Goal: Find specific page/section: Find specific page/section

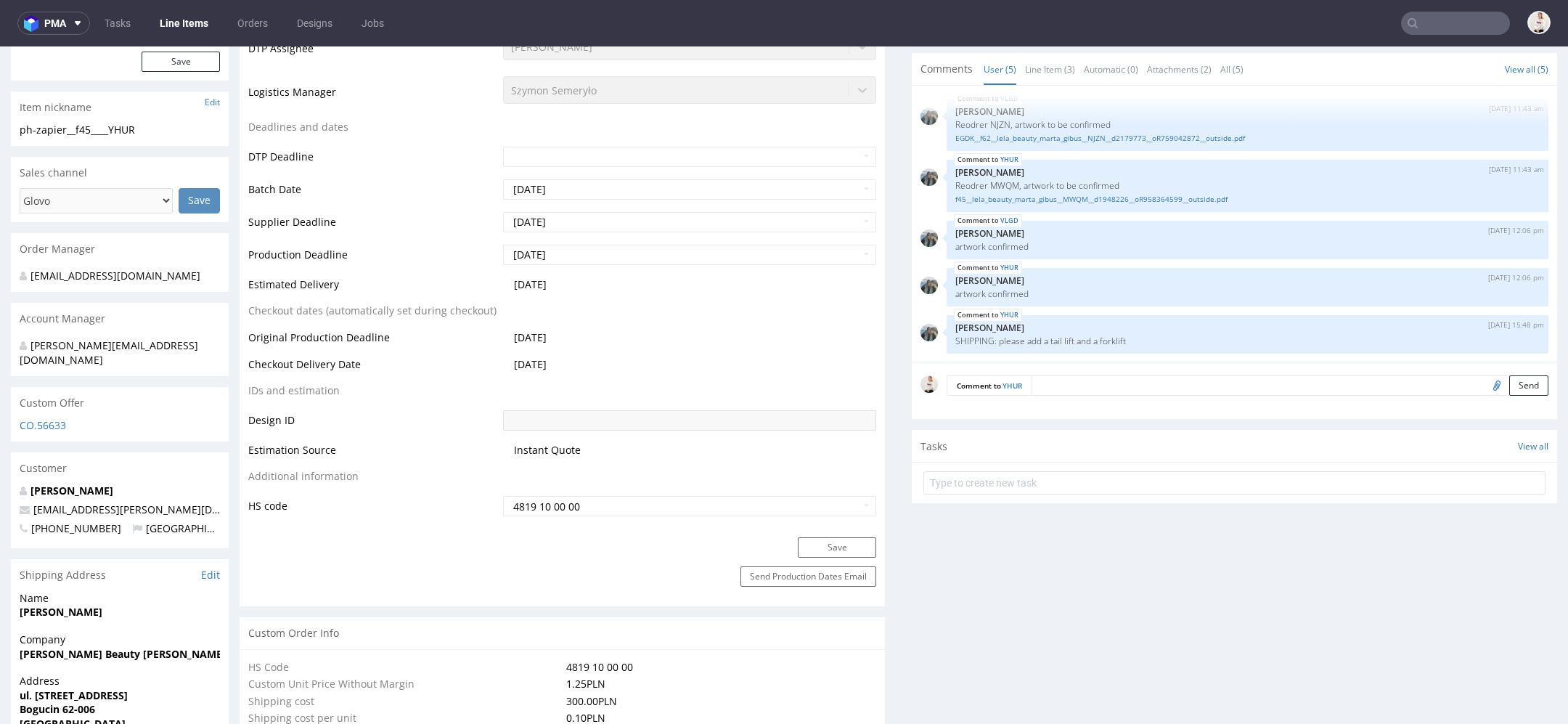
scroll to position [496, 0]
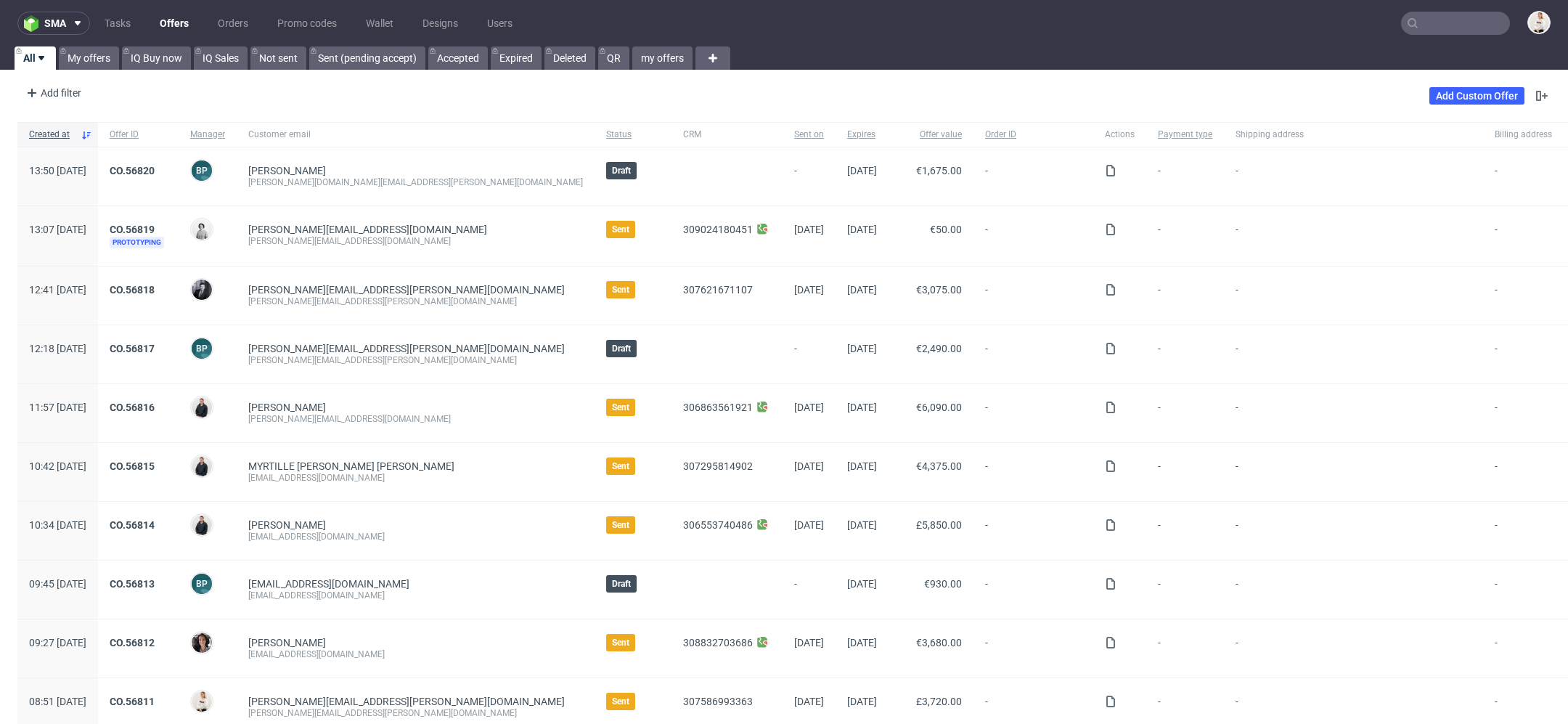
click at [1457, 18] on input "text" at bounding box center [1456, 24] width 109 height 24
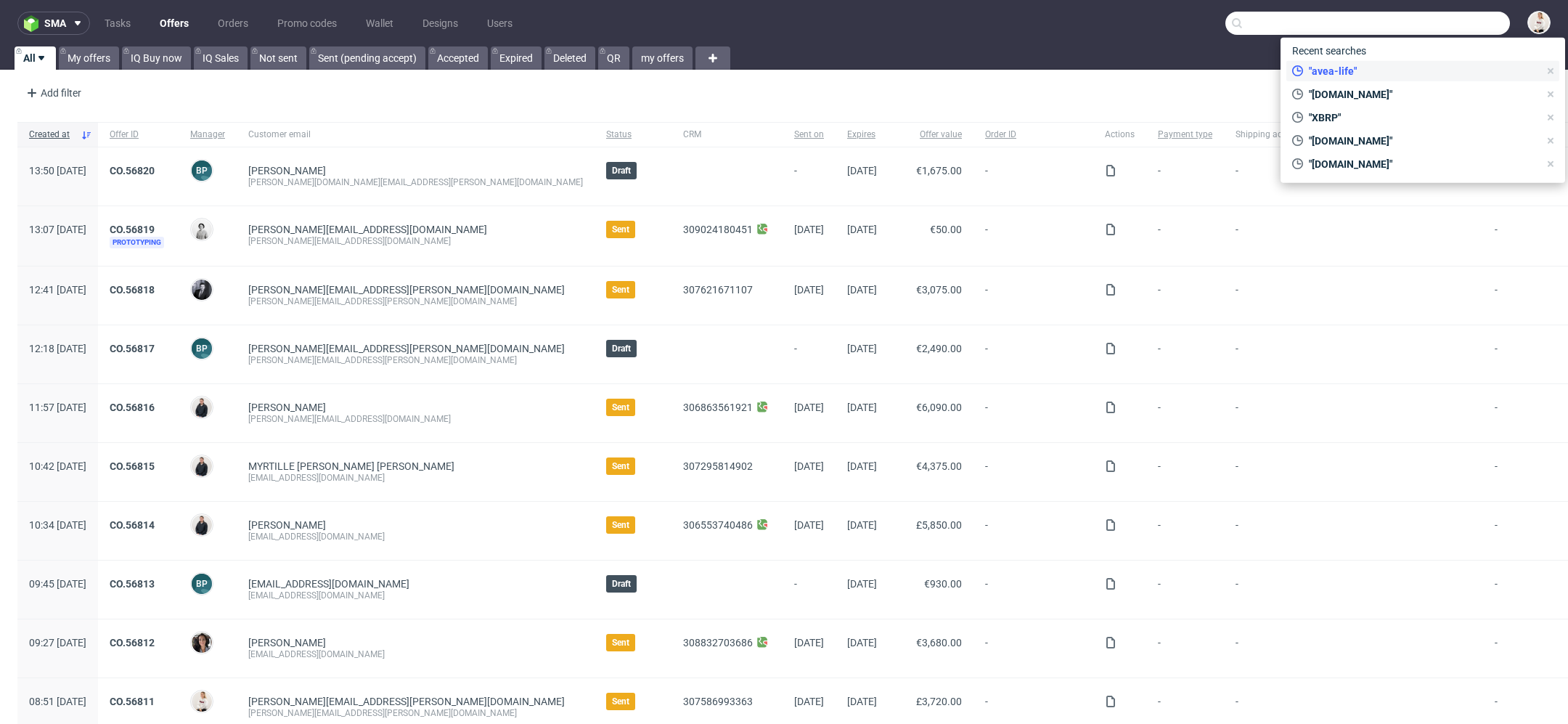
click at [1421, 72] on span ""avea-life"" at bounding box center [1420, 71] width 236 height 14
type input "avea-life"
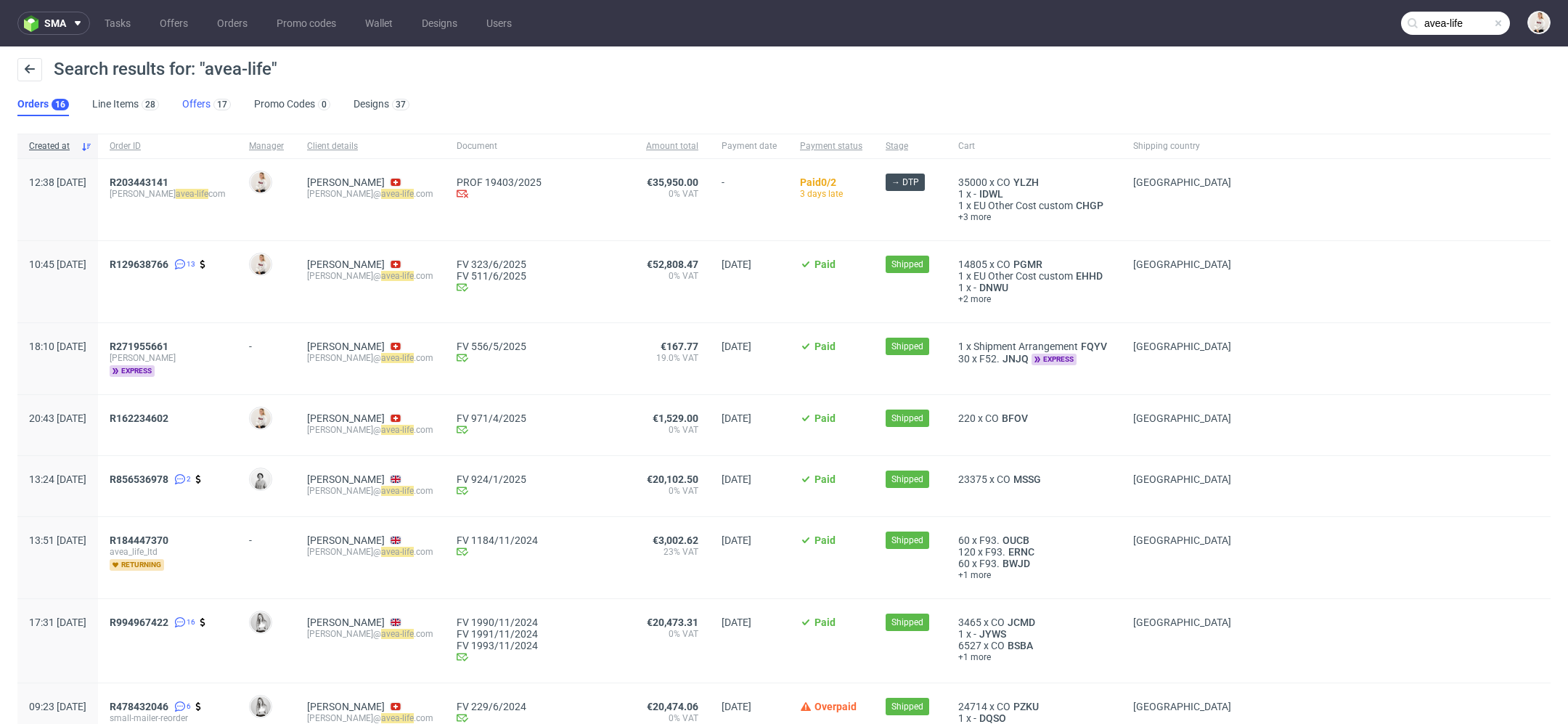
click at [201, 104] on link "Offers 17" at bounding box center [206, 105] width 49 height 24
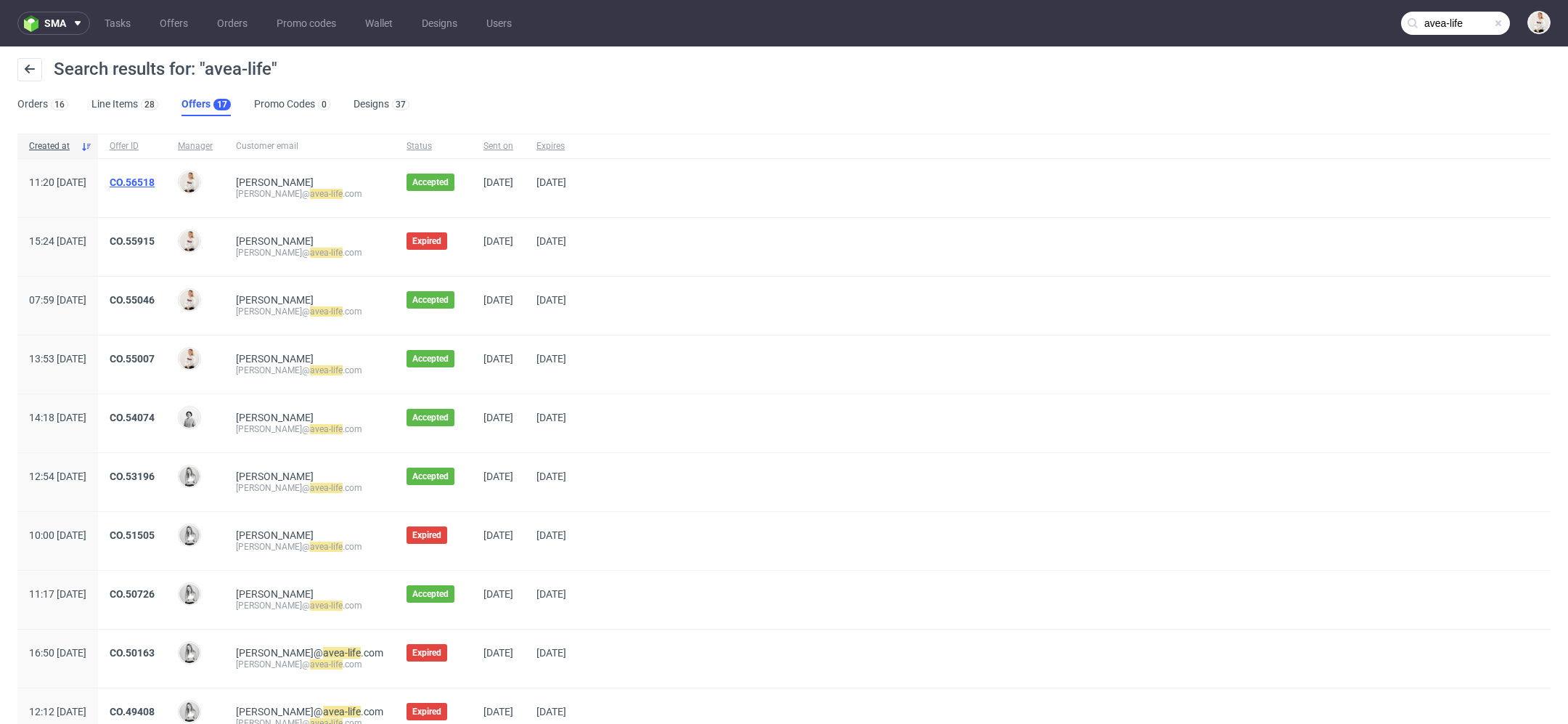
click at [154, 180] on link "CO.56518" at bounding box center [133, 182] width 45 height 12
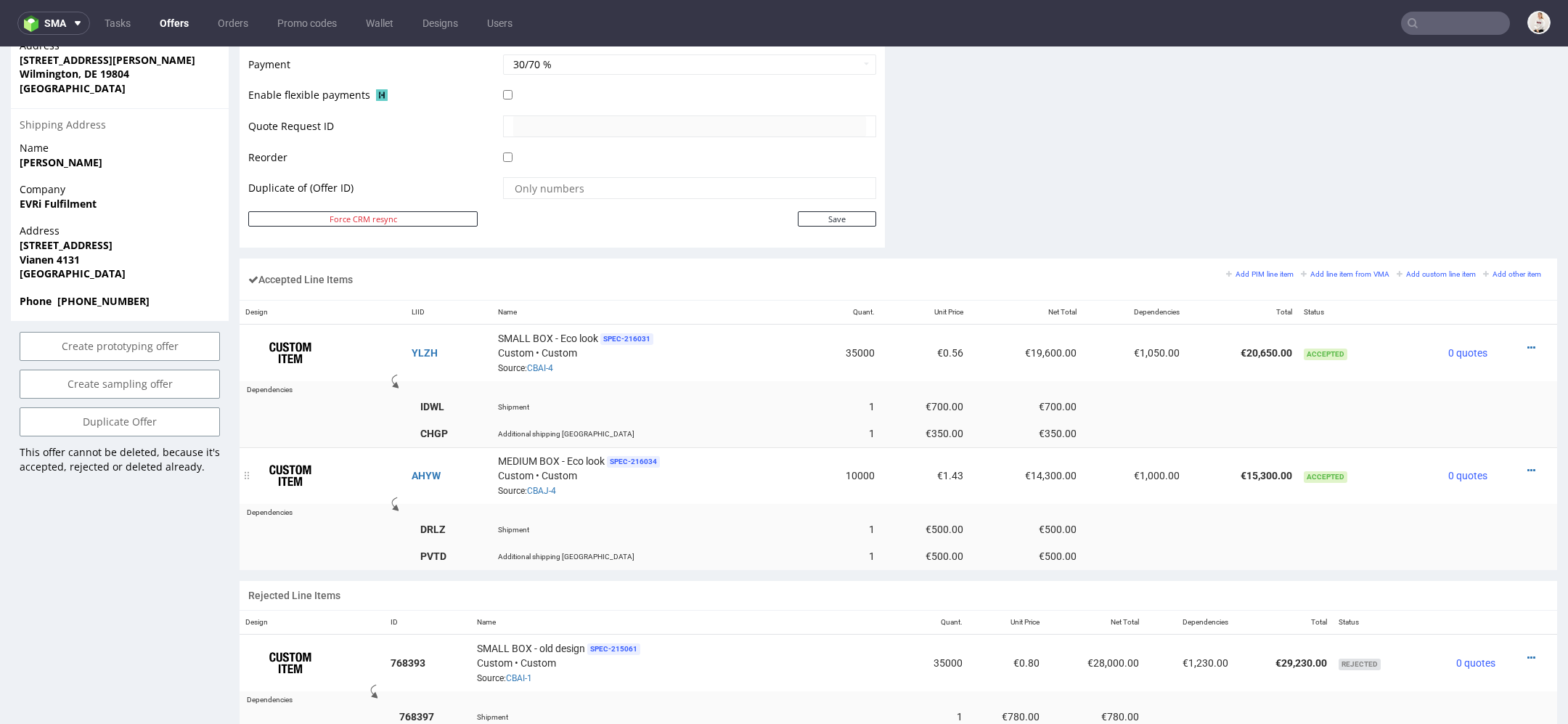
scroll to position [732, 0]
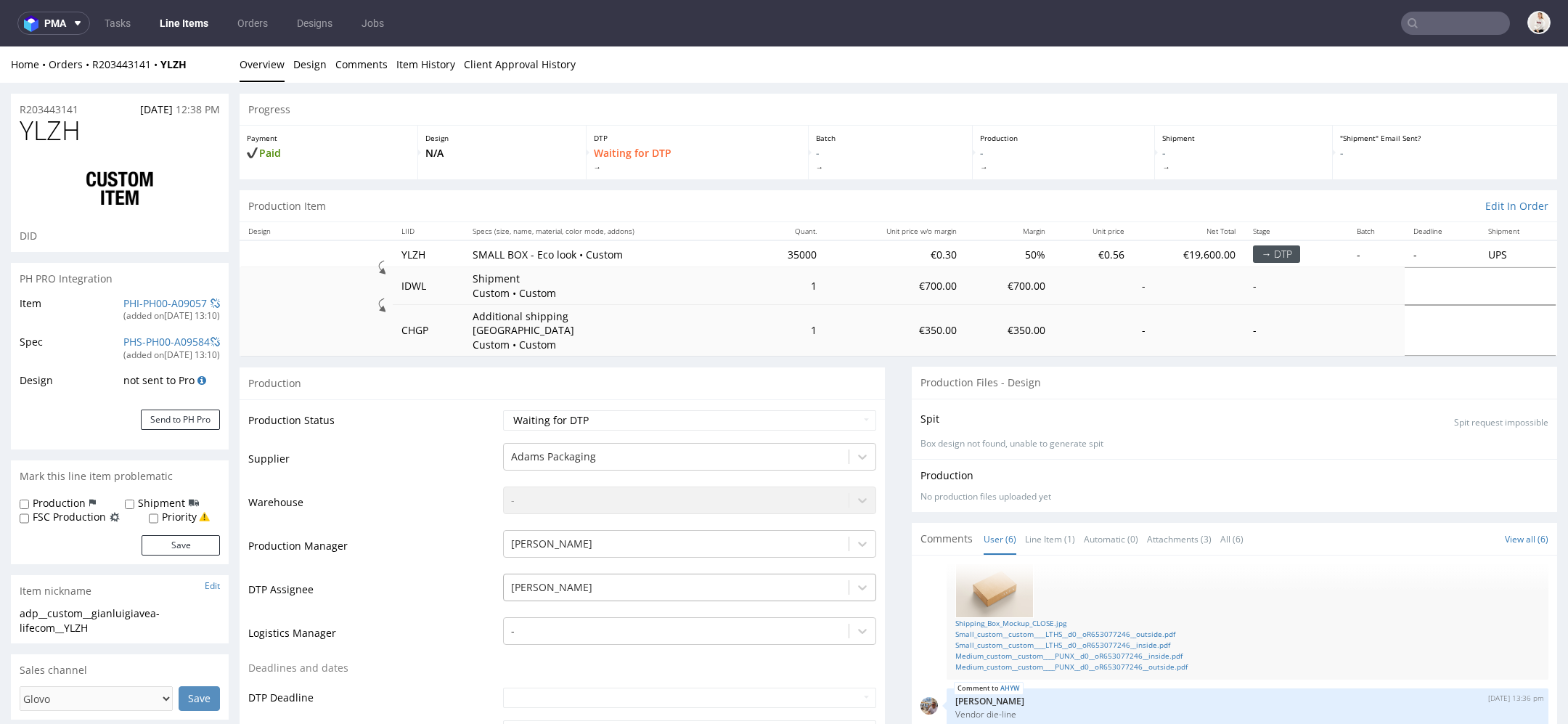
scroll to position [31, 0]
